Goal: Find specific page/section: Find specific page/section

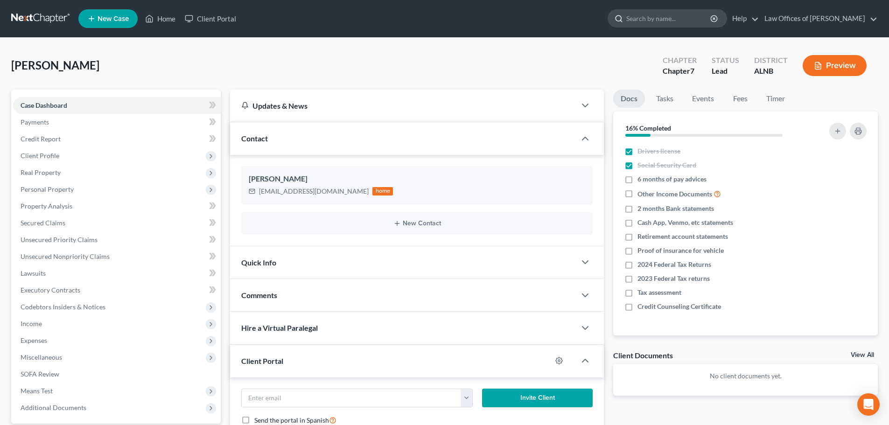
click at [664, 19] on input "search" at bounding box center [669, 18] width 85 height 17
type input "[PERSON_NAME]"
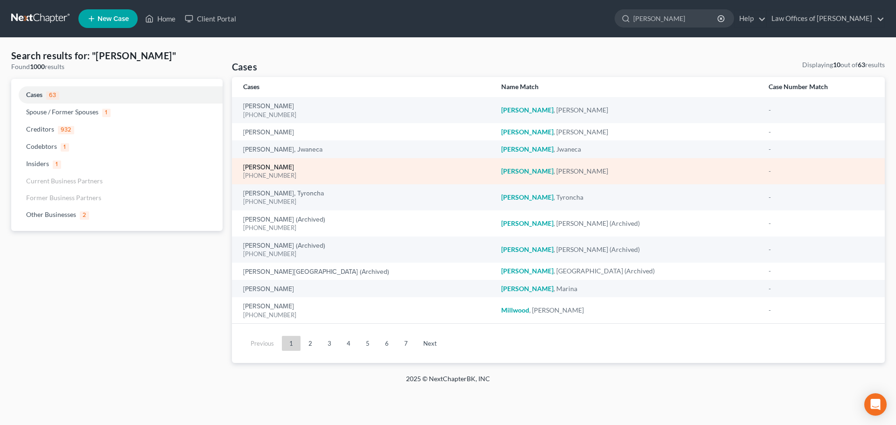
click at [262, 165] on link "[PERSON_NAME]" at bounding box center [268, 167] width 51 height 7
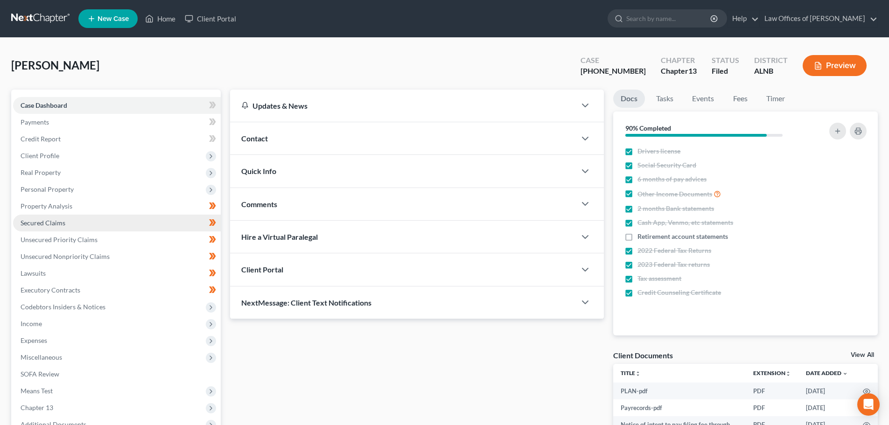
click at [65, 221] on link "Secured Claims" at bounding box center [117, 223] width 208 height 17
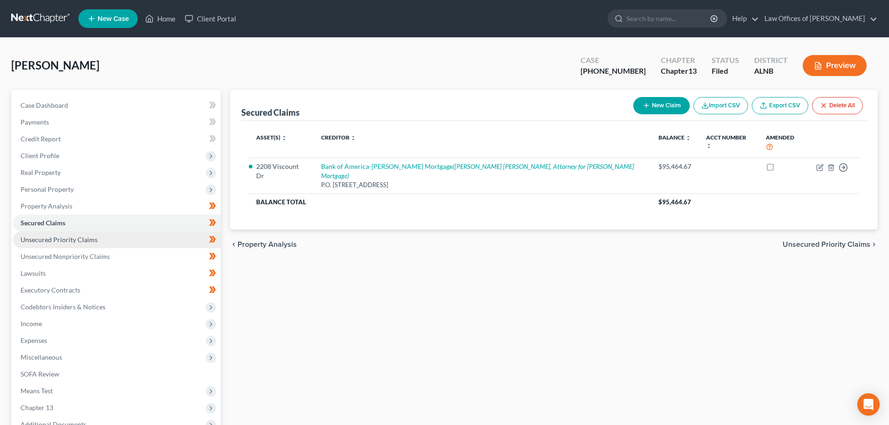
click at [77, 238] on span "Unsecured Priority Claims" at bounding box center [59, 240] width 77 height 8
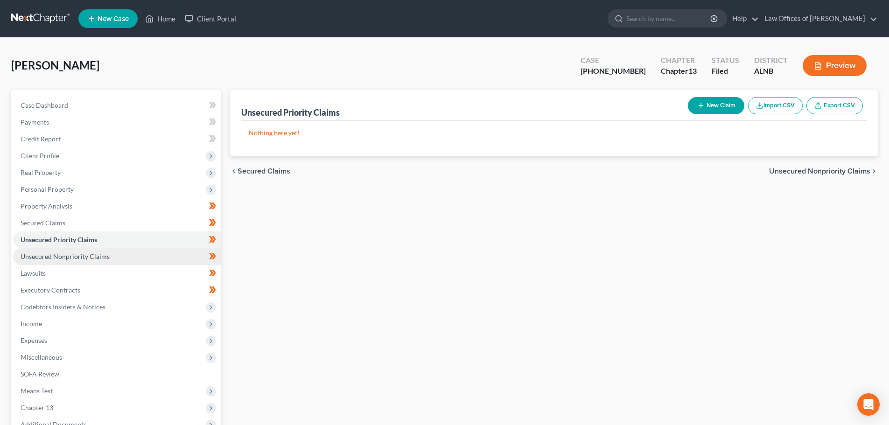
click at [94, 257] on span "Unsecured Nonpriority Claims" at bounding box center [65, 257] width 89 height 8
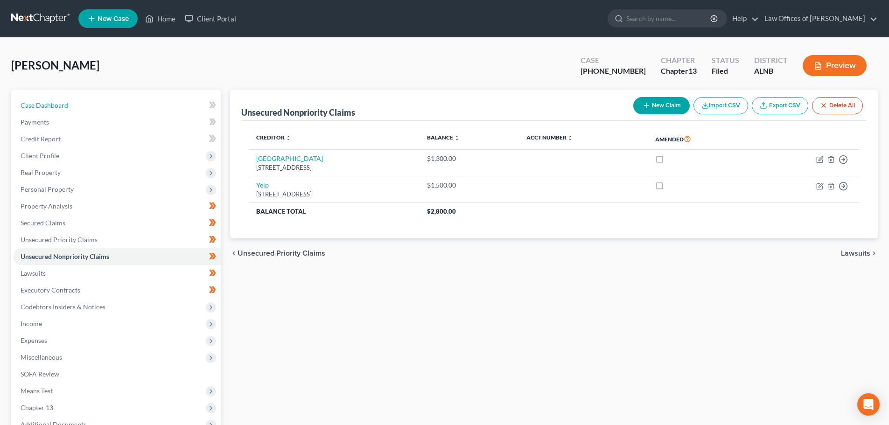
click at [80, 104] on link "Case Dashboard" at bounding box center [117, 105] width 208 height 17
